Goal: Information Seeking & Learning: Learn about a topic

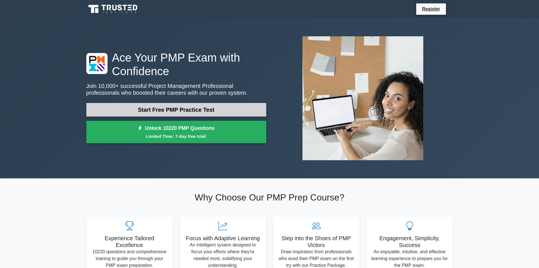
click at [210, 110] on link "Start Free PMP Practice Test" at bounding box center [176, 110] width 180 height 14
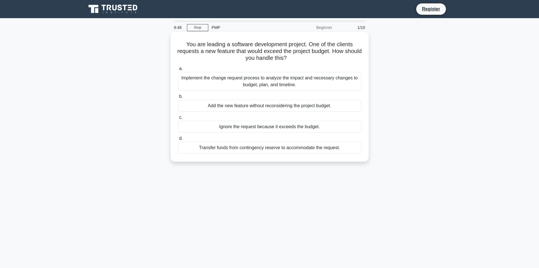
click at [345, 86] on div "Implement the change request process to analyze the impact and necessary change…" at bounding box center [269, 81] width 183 height 19
click at [178, 70] on input "a. Implement the change request process to analyze the impact and necessary cha…" at bounding box center [178, 69] width 0 height 4
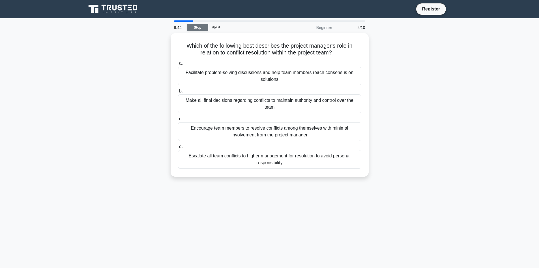
click at [198, 29] on link "Stop" at bounding box center [197, 27] width 21 height 7
